Goal: Use online tool/utility: Utilize a website feature to perform a specific function

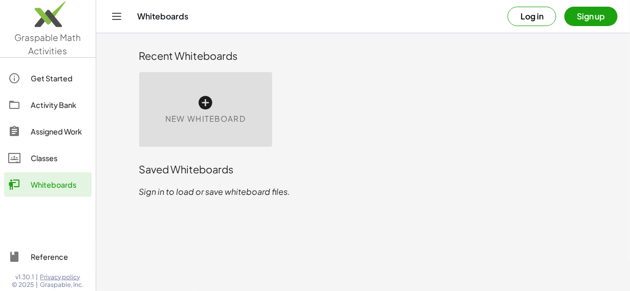
click at [207, 97] on icon at bounding box center [206, 103] width 16 height 16
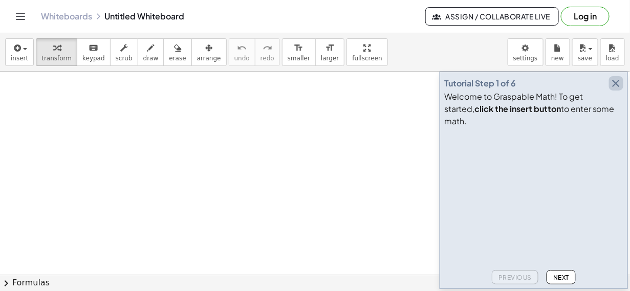
click at [617, 90] on icon "button" at bounding box center [616, 83] width 12 height 12
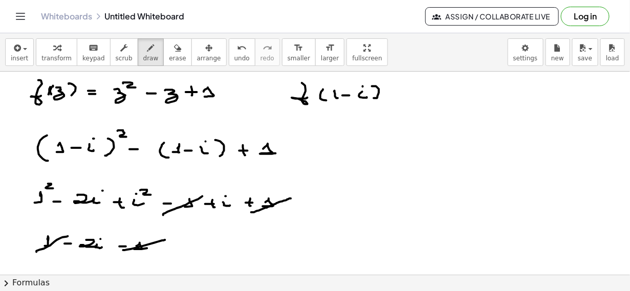
click at [174, 42] on icon "button" at bounding box center [177, 48] width 7 height 12
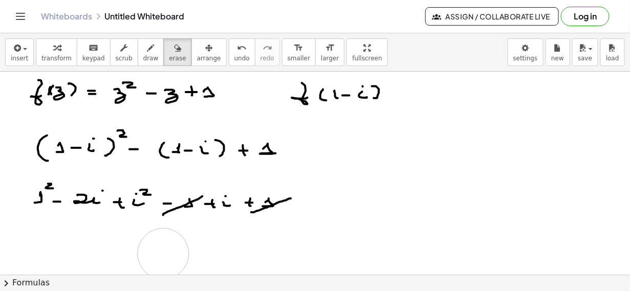
drag, startPoint x: 38, startPoint y: 247, endPoint x: 164, endPoint y: 254, distance: 125.6
click at [164, 254] on div at bounding box center [315, 275] width 630 height 407
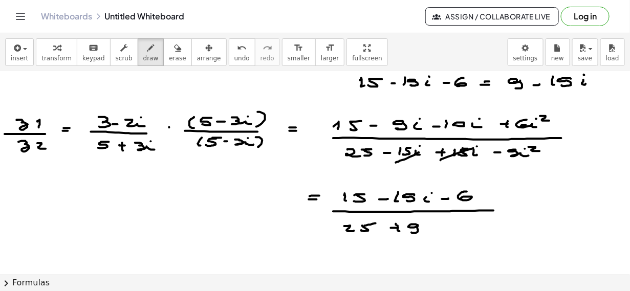
scroll to position [806, 0]
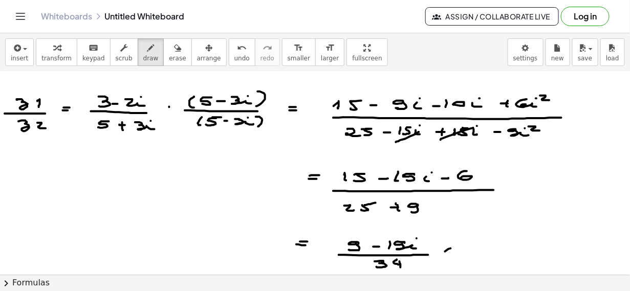
drag, startPoint x: 451, startPoint y: 248, endPoint x: 436, endPoint y: 248, distance: 15.4
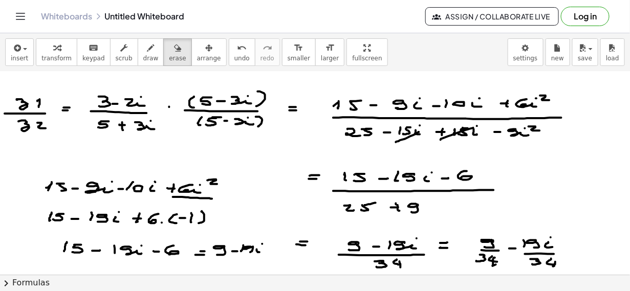
click at [172, 52] on button "erase" at bounding box center [177, 52] width 28 height 28
drag, startPoint x: 480, startPoint y: 245, endPoint x: 465, endPoint y: 253, distance: 17.0
click at [174, 51] on icon "button" at bounding box center [177, 48] width 7 height 12
click at [174, 51] on button "erase" at bounding box center [177, 52] width 28 height 28
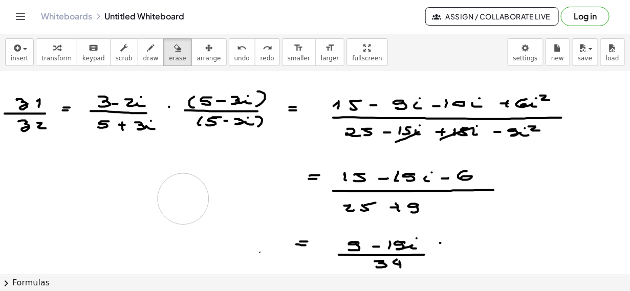
drag, startPoint x: 86, startPoint y: 181, endPoint x: 97, endPoint y: 173, distance: 13.5
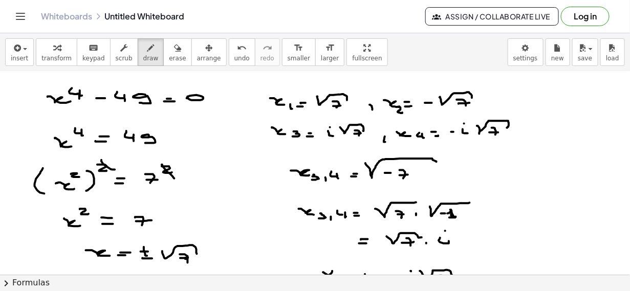
scroll to position [1812, 0]
